Goal: Information Seeking & Learning: Check status

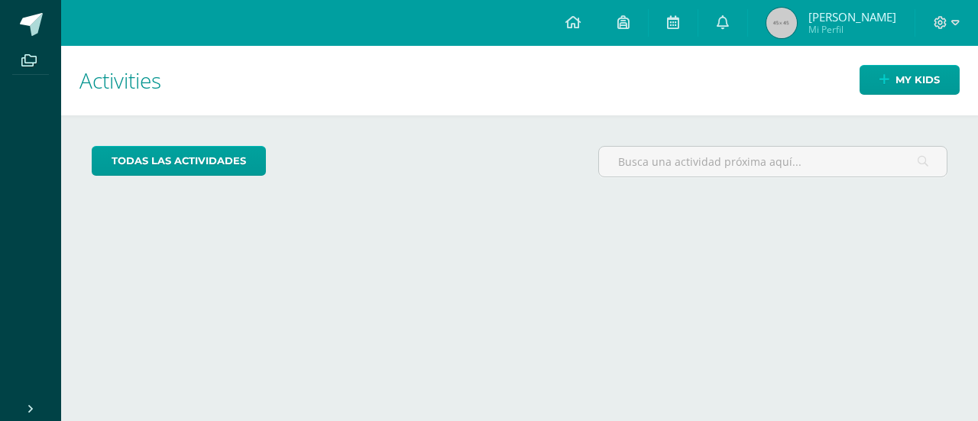
click at [797, 28] on img at bounding box center [782, 23] width 31 height 31
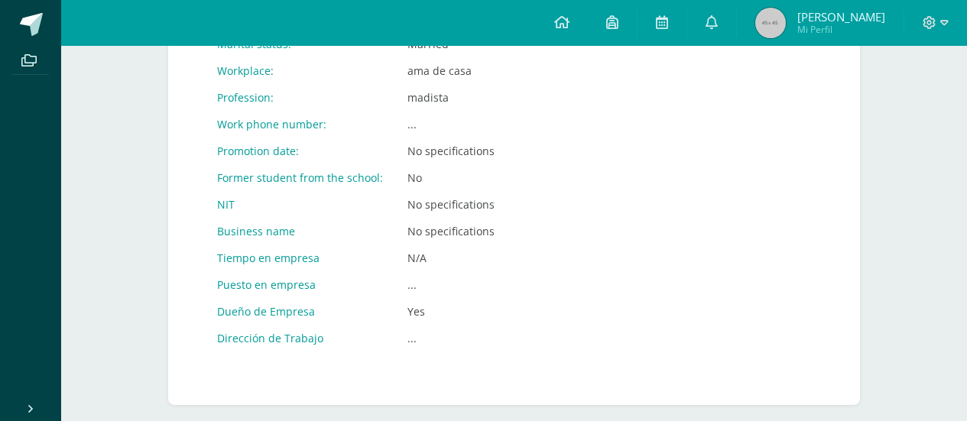
scroll to position [876, 0]
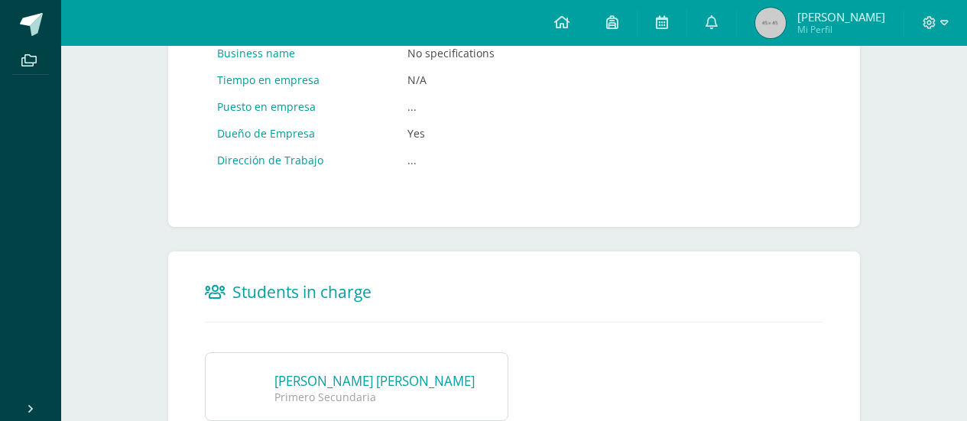
click at [330, 401] on div "Primero Secundaria" at bounding box center [377, 397] width 206 height 15
click at [299, 384] on link "[PERSON_NAME] [PERSON_NAME]" at bounding box center [374, 381] width 200 height 18
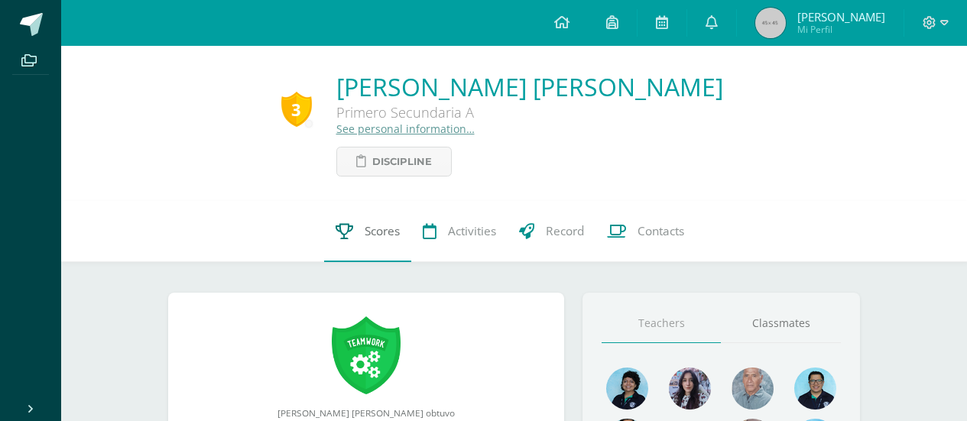
click at [379, 220] on link "Scores" at bounding box center [367, 231] width 87 height 61
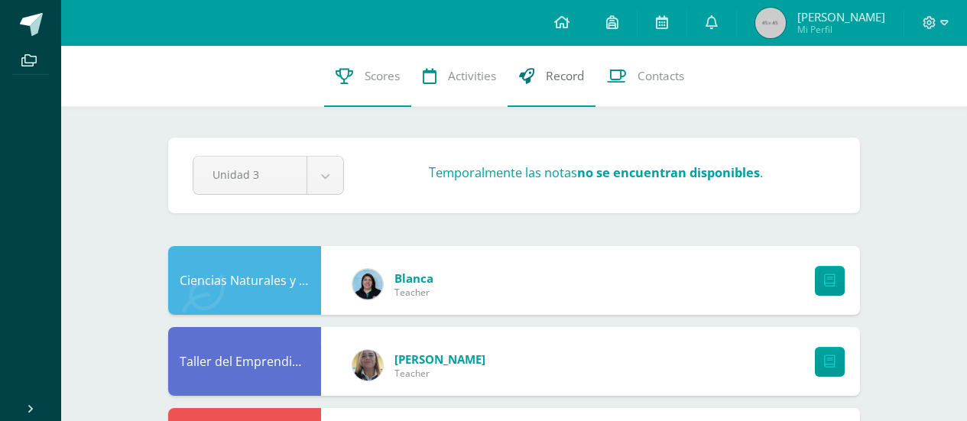
click at [557, 85] on link "Record" at bounding box center [552, 76] width 88 height 61
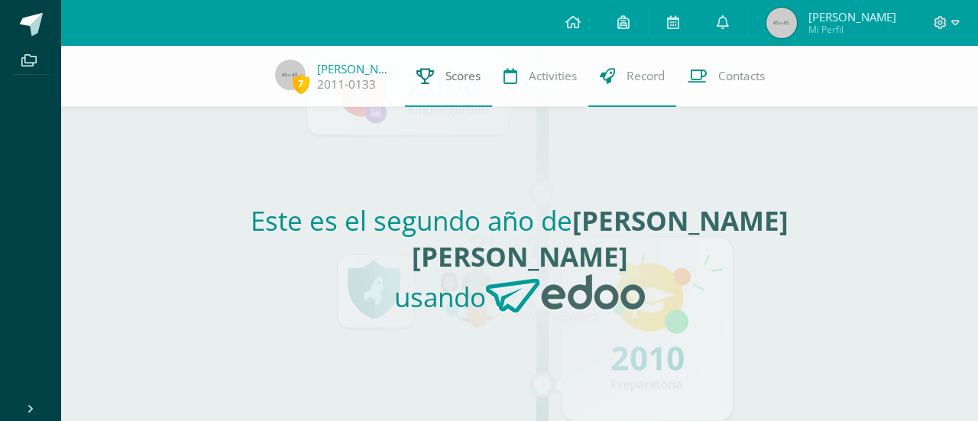
click at [452, 74] on span "Scores" at bounding box center [463, 76] width 35 height 16
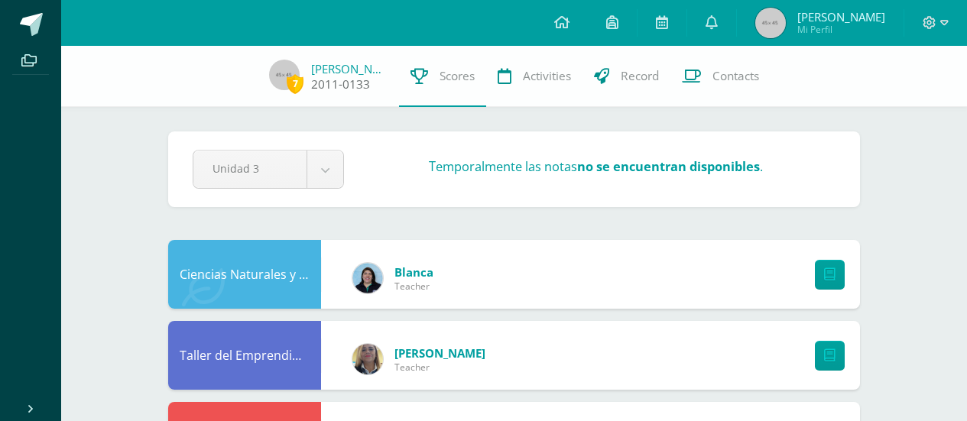
click at [351, 92] on link "2011-0133" at bounding box center [340, 84] width 59 height 16
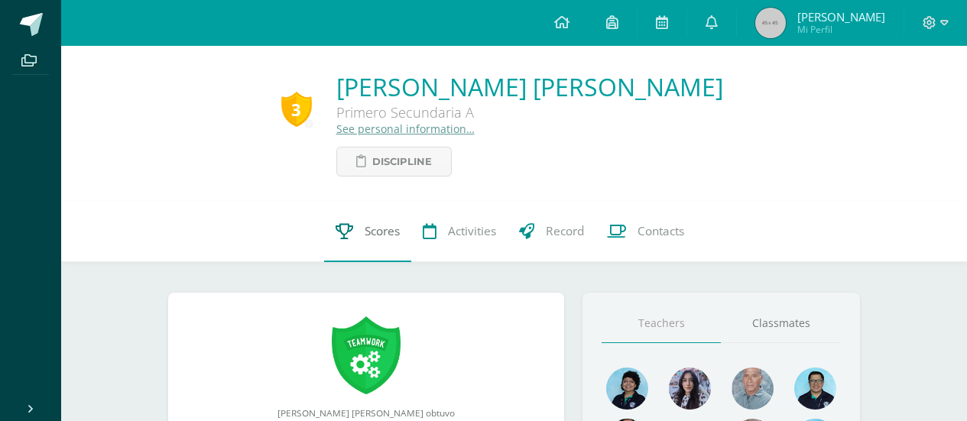
click at [385, 243] on link "Scores" at bounding box center [367, 231] width 87 height 61
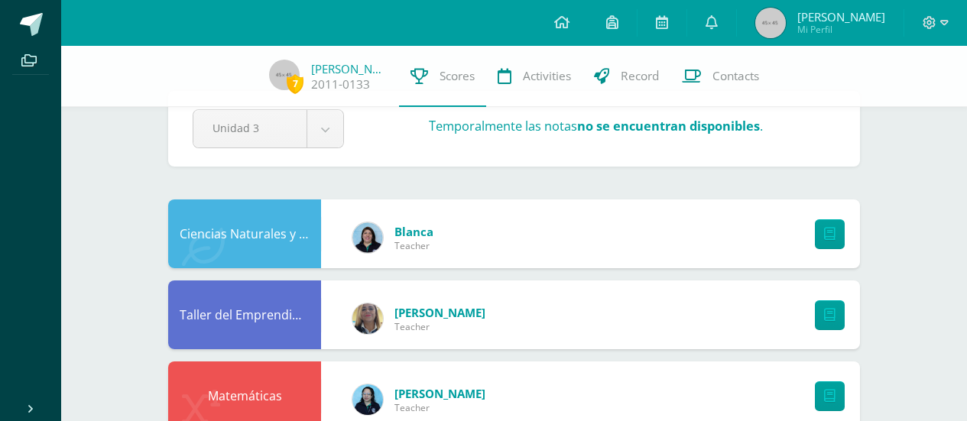
scroll to position [38, 0]
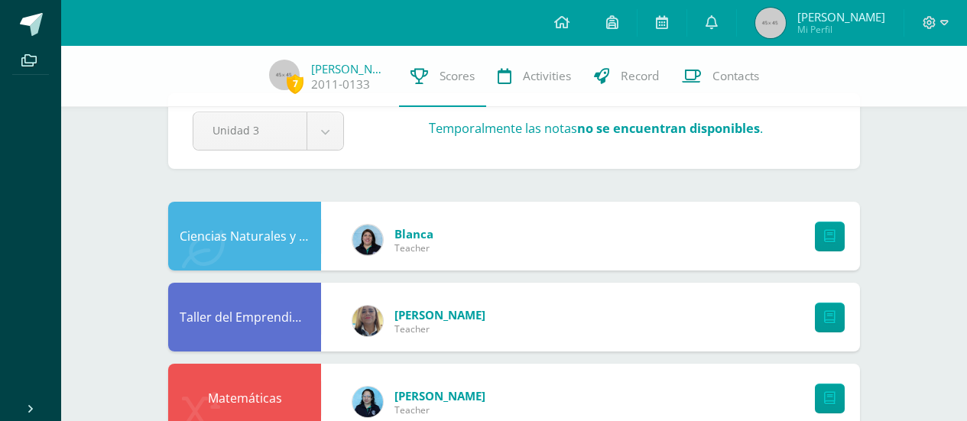
click at [950, 90] on div "7 Fatima Raquec 2011-0133 Scores Activities Record Contacts" at bounding box center [483, 76] width 967 height 61
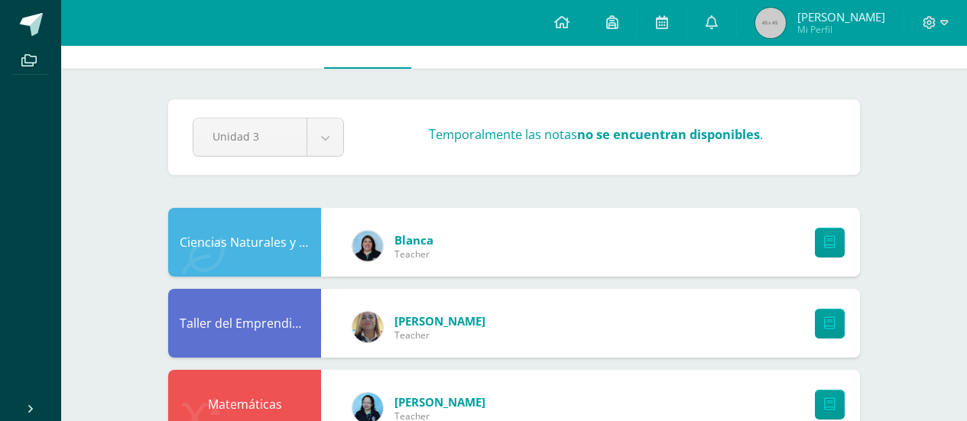
scroll to position [0, 0]
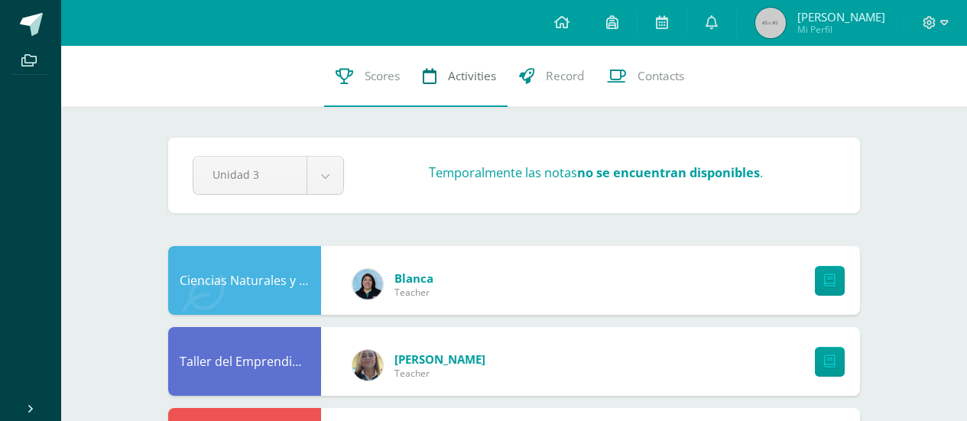
click at [455, 86] on link "Activities" at bounding box center [459, 76] width 96 height 61
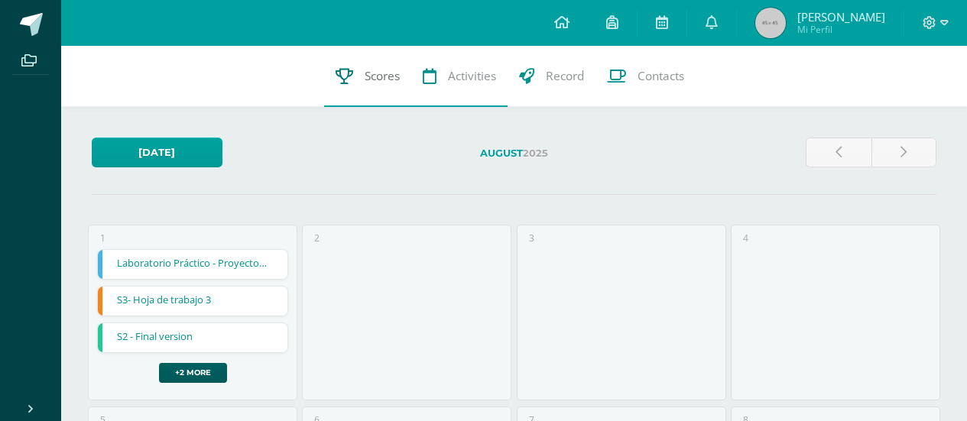
click at [355, 85] on link "Scores" at bounding box center [367, 76] width 87 height 61
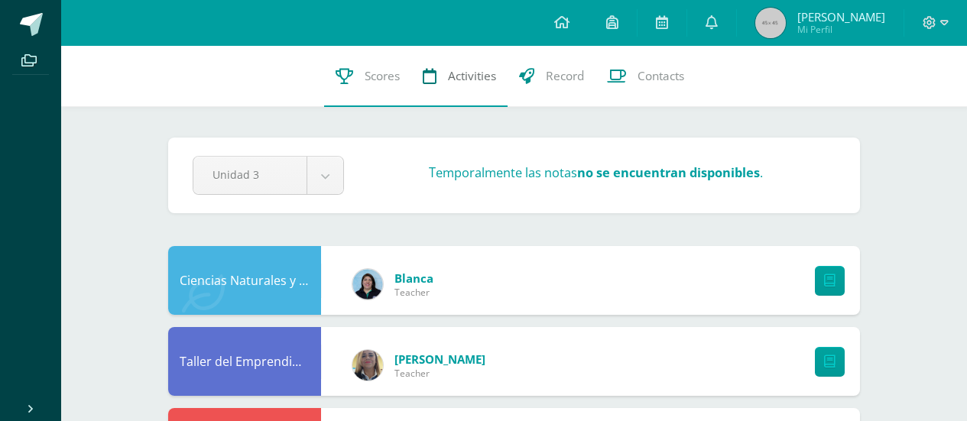
click at [467, 76] on span "Activities" at bounding box center [472, 76] width 48 height 16
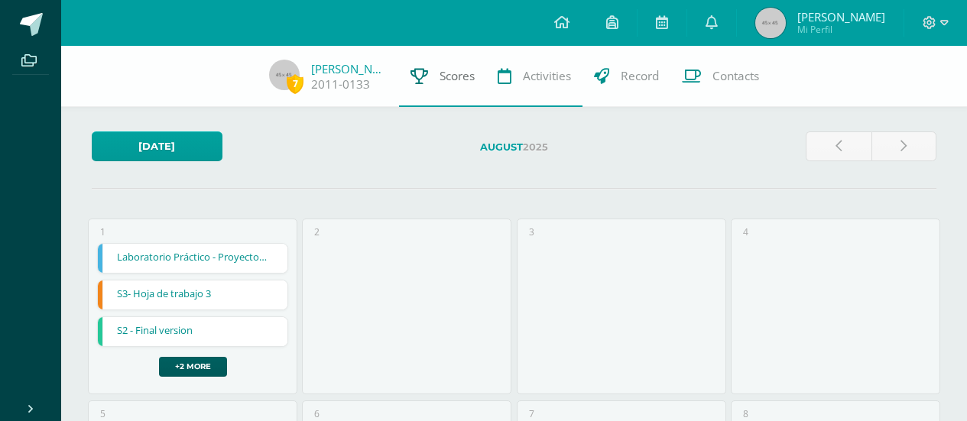
click at [474, 86] on link "Scores" at bounding box center [442, 76] width 87 height 61
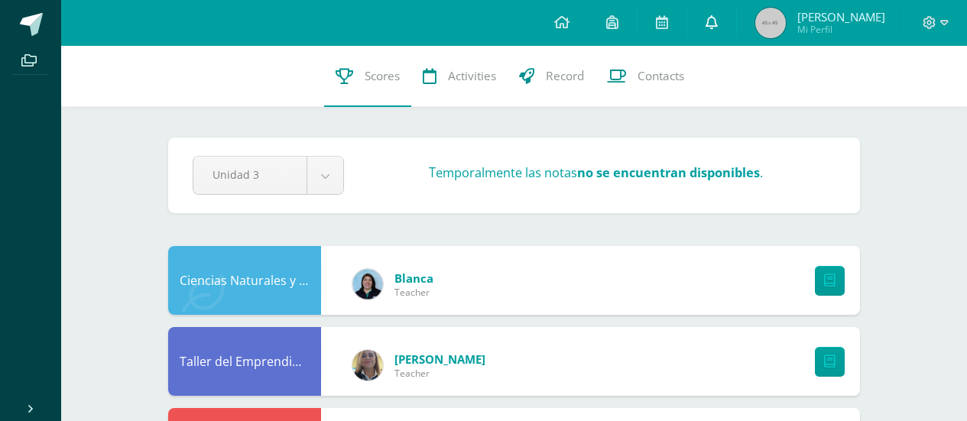
click at [706, 30] on link at bounding box center [711, 23] width 49 height 46
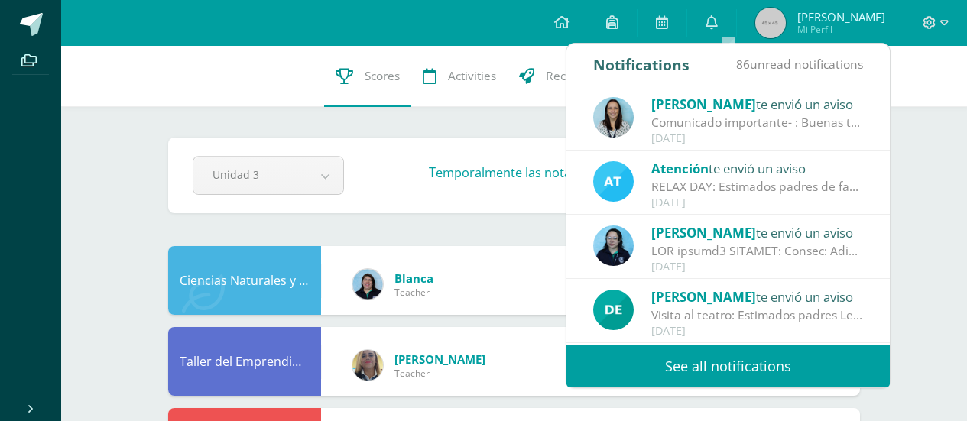
click at [827, 69] on span "86 unread notifications" at bounding box center [799, 64] width 127 height 17
click at [641, 66] on div "Notifications" at bounding box center [641, 65] width 96 height 42
click at [780, 57] on span "86 unread notifications" at bounding box center [799, 64] width 127 height 17
click at [779, 66] on span "86 unread notifications" at bounding box center [799, 64] width 127 height 17
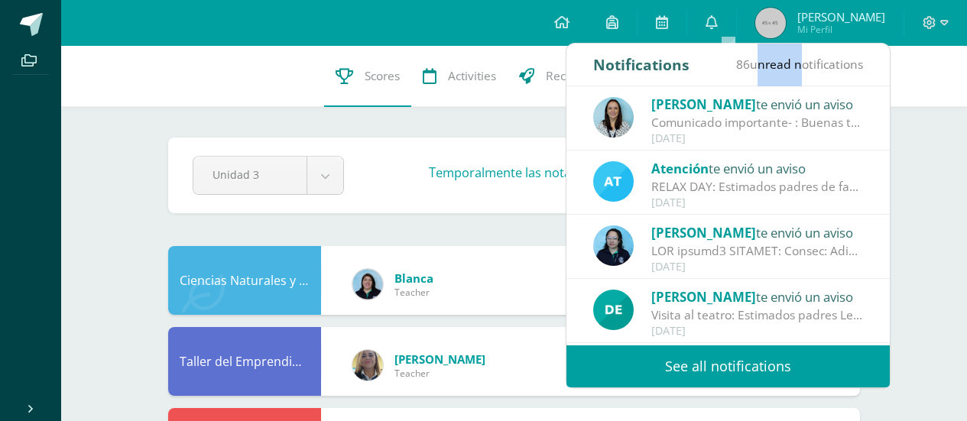
click at [830, 383] on link "See all notifications" at bounding box center [727, 366] width 323 height 42
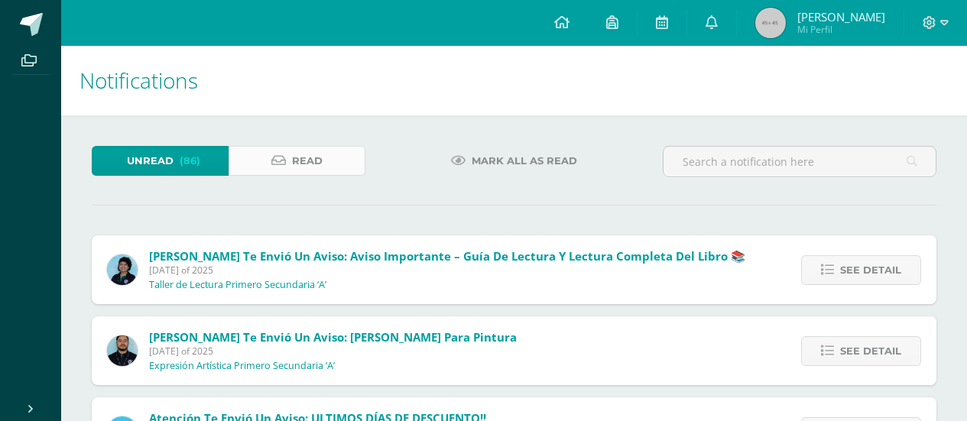
click at [268, 164] on link "Read" at bounding box center [297, 161] width 137 height 30
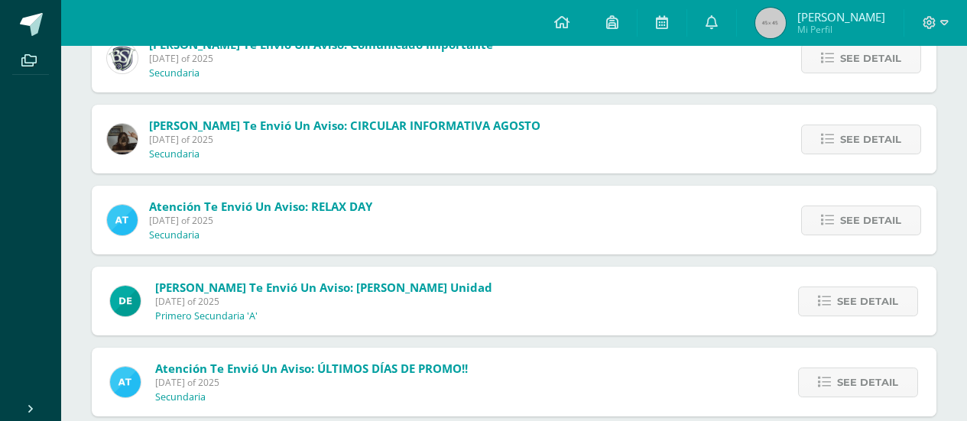
scroll to position [787, 0]
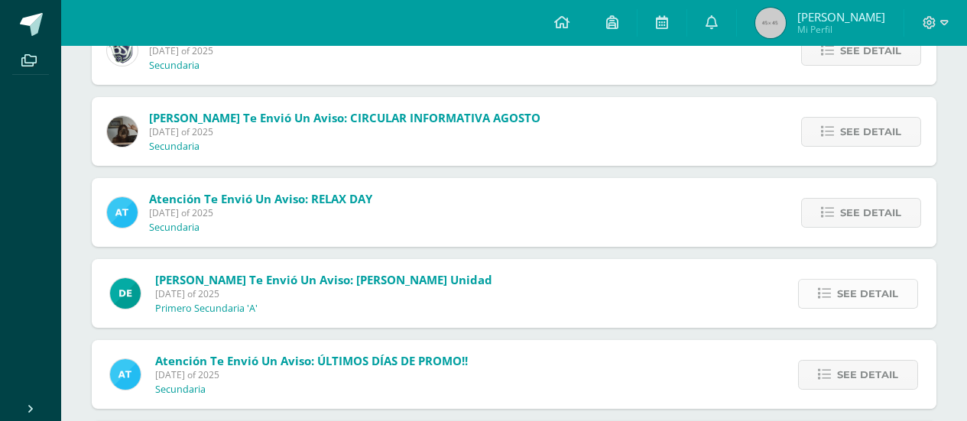
click at [851, 289] on span "See detail" at bounding box center [867, 294] width 61 height 28
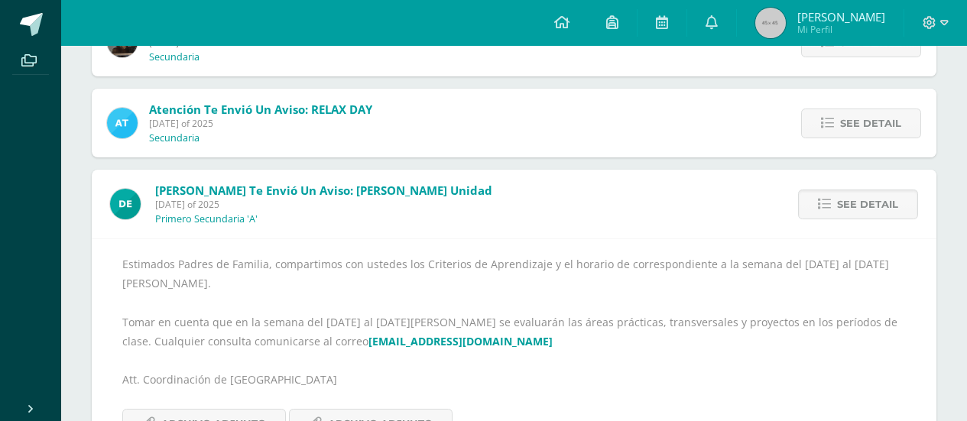
scroll to position [900, 0]
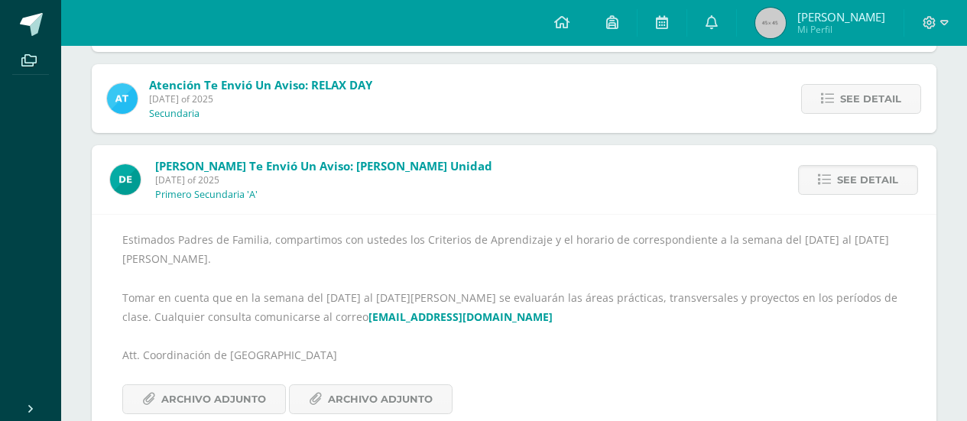
click at [323, 397] on div "Estimados Padres de Familia, compartimos con ustedes los Criterios de Aprendiza…" at bounding box center [514, 322] width 845 height 216
click at [330, 385] on span "Archivo Adjunto" at bounding box center [380, 399] width 105 height 28
click at [397, 388] on span "Archivo Adjunto" at bounding box center [380, 399] width 105 height 28
click at [409, 385] on span "Archivo Adjunto" at bounding box center [380, 399] width 105 height 28
click at [372, 386] on span "Archivo Adjunto" at bounding box center [380, 399] width 105 height 28
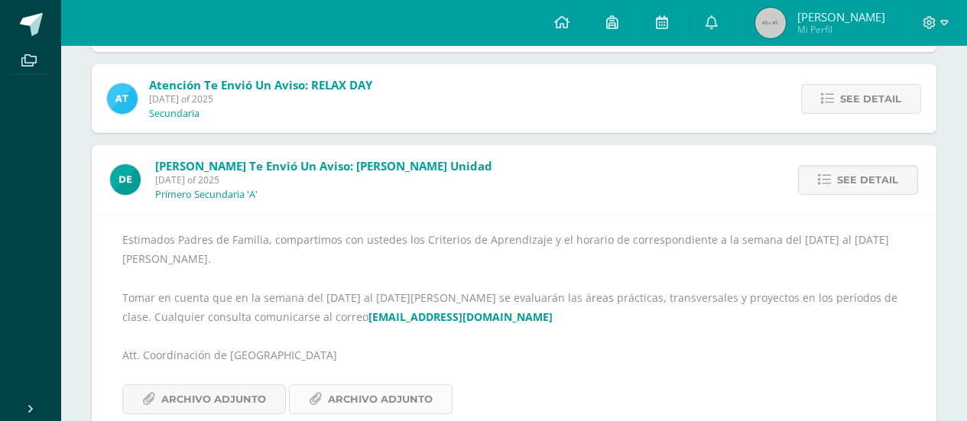
click at [350, 385] on span "Archivo Adjunto" at bounding box center [380, 399] width 105 height 28
click at [246, 389] on span "Archivo Adjunto" at bounding box center [213, 399] width 105 height 28
